Goal: Find specific page/section

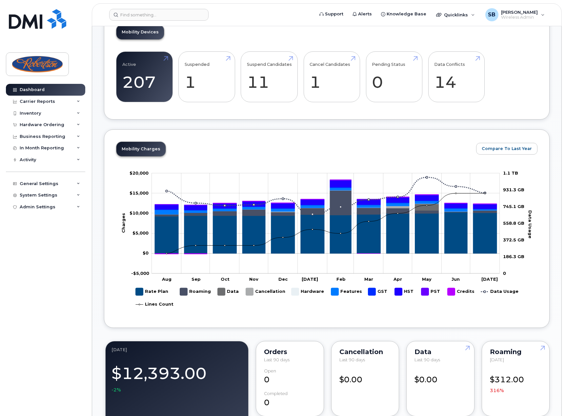
scroll to position [72, 0]
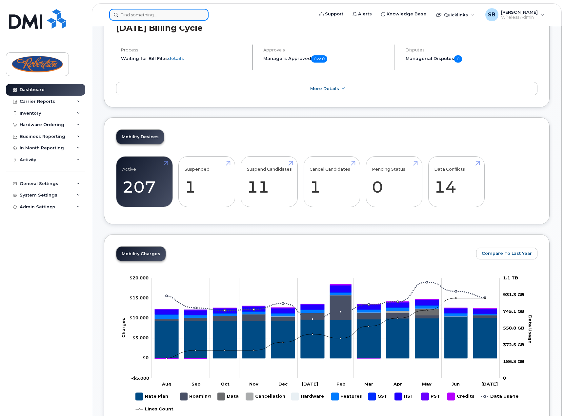
click at [154, 14] on input at bounding box center [158, 15] width 99 height 12
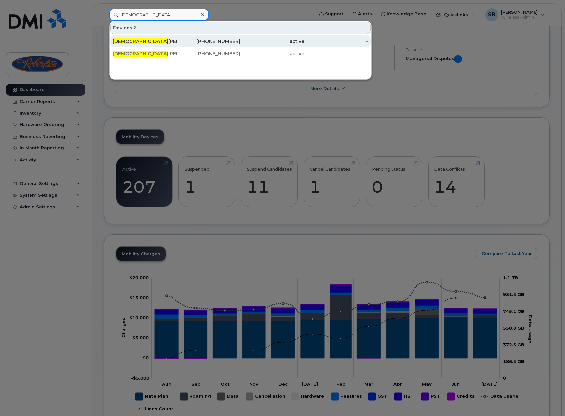
type input "[DEMOGRAPHIC_DATA]"
click at [131, 43] on span "[DEMOGRAPHIC_DATA]" at bounding box center [140, 41] width 55 height 6
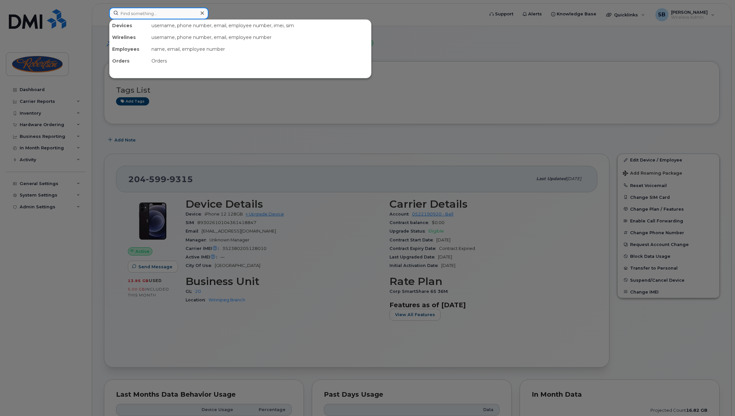
click at [167, 19] on input at bounding box center [158, 14] width 99 height 12
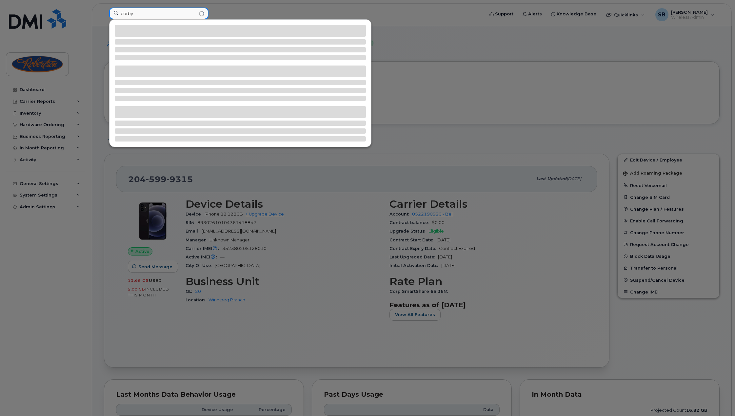
type input "corby"
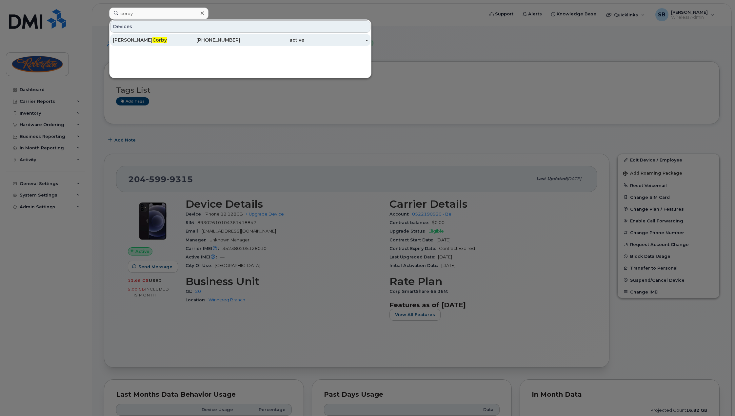
click at [152, 42] on span "Corby" at bounding box center [159, 40] width 14 height 6
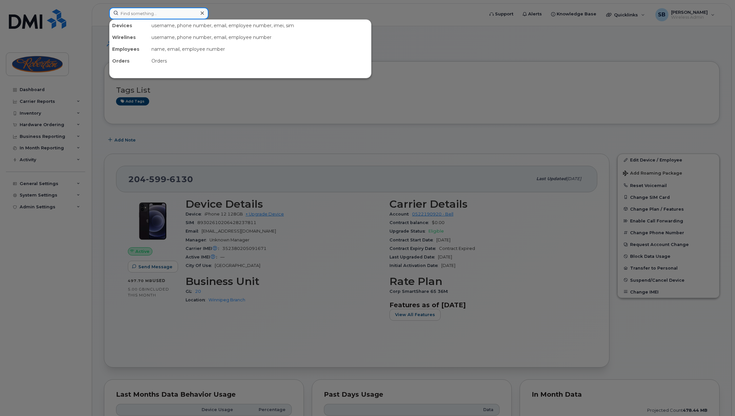
click at [159, 16] on input at bounding box center [158, 14] width 99 height 12
type input "[PERSON_NAME]"
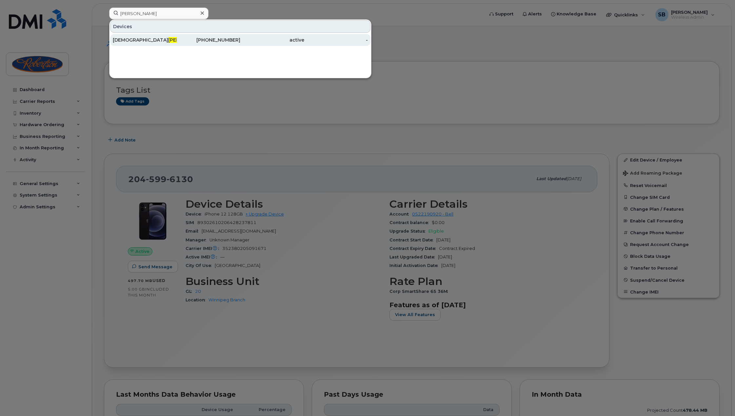
click at [168, 38] on span "[PERSON_NAME]" at bounding box center [188, 40] width 40 height 6
